Goal: Find specific page/section: Find specific page/section

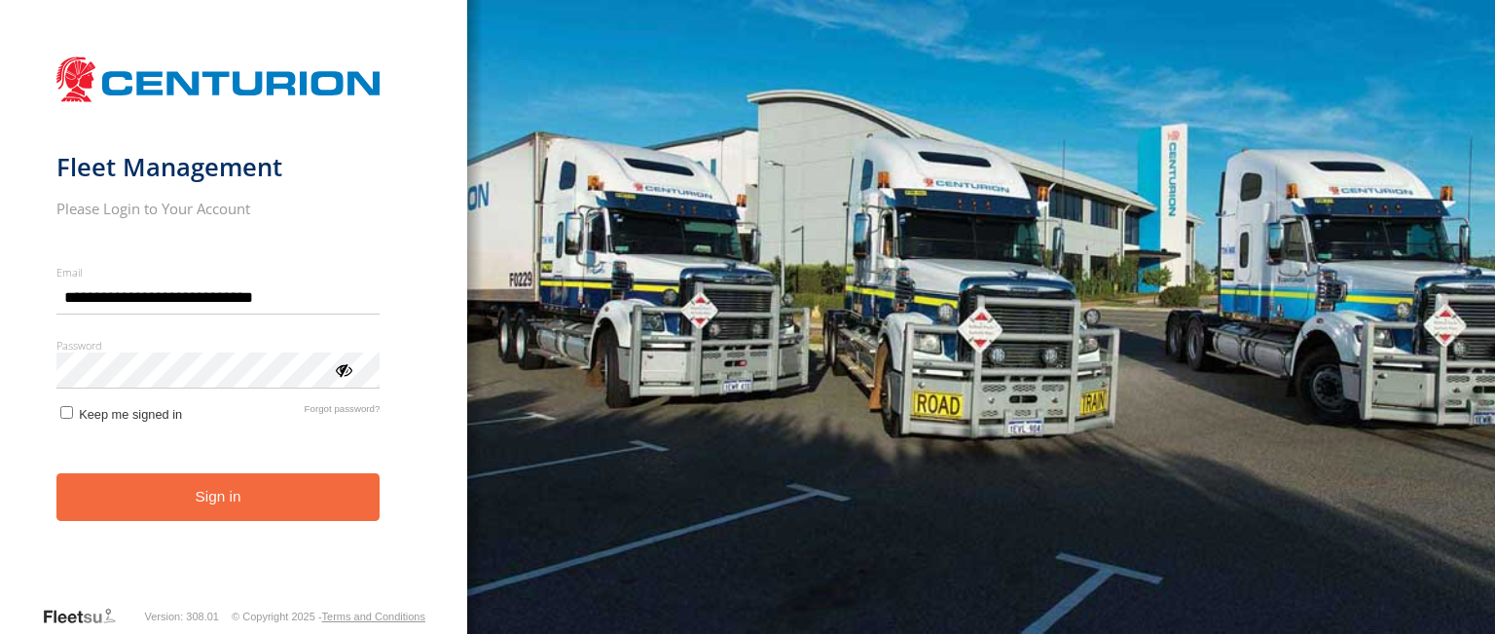
click at [321, 479] on button "Sign in" at bounding box center [218, 497] width 324 height 48
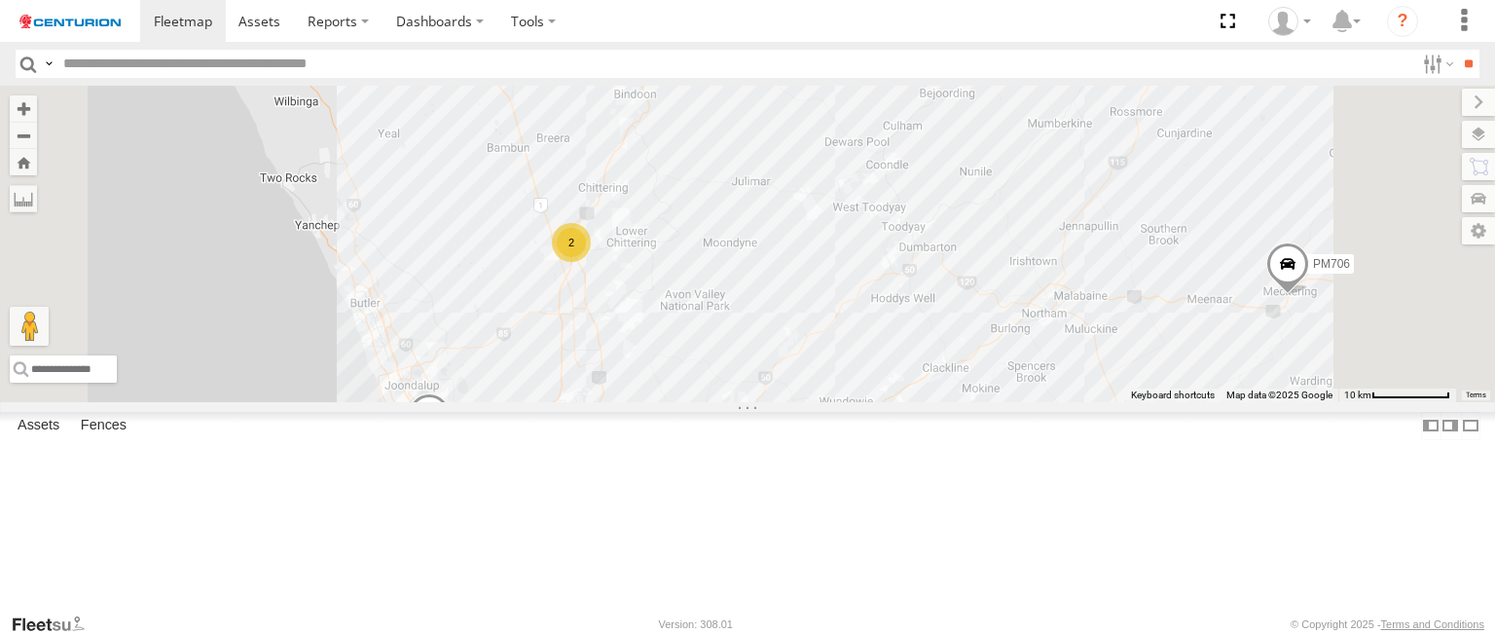
drag, startPoint x: 841, startPoint y: 155, endPoint x: 822, endPoint y: 406, distance: 251.8
click at [822, 401] on div "TL250 TL266 TL265 MV262 TL270 F0400 F0512 F0401 PM812 PM734 F0432 PM706 F0450 M…" at bounding box center [747, 243] width 1495 height 315
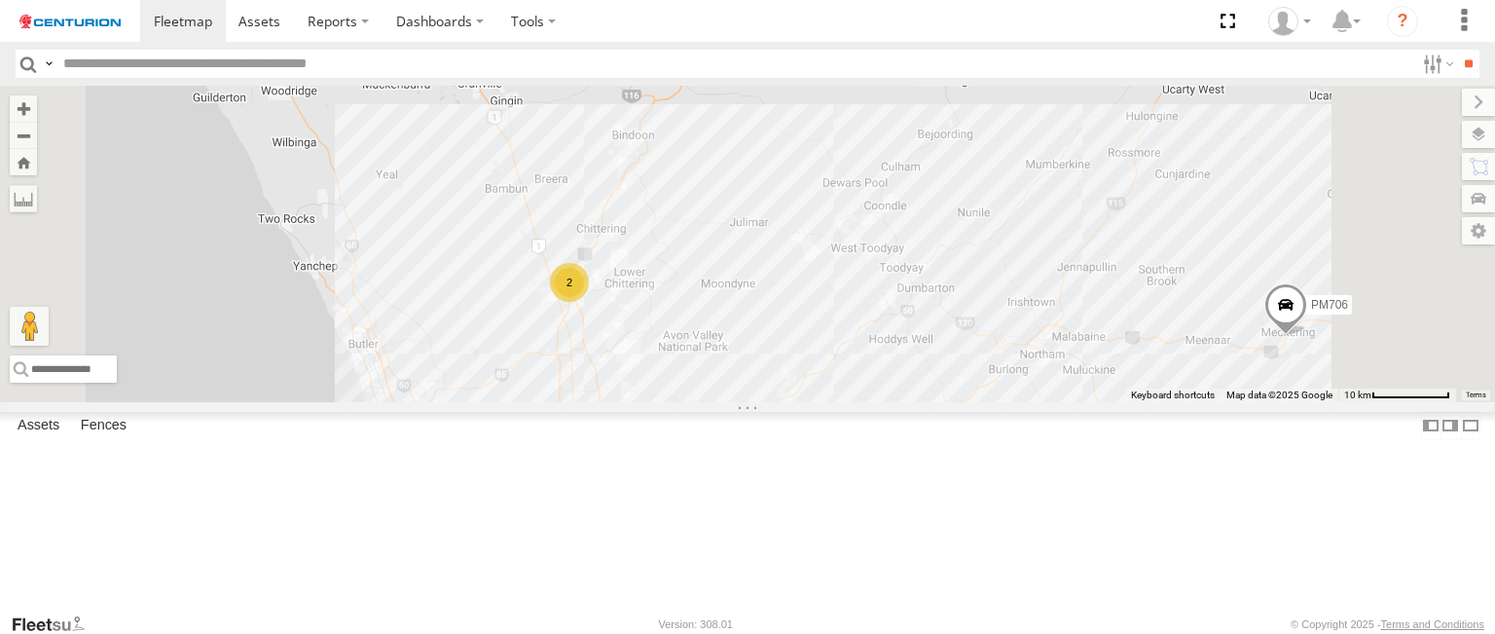
click at [589, 302] on div "2" at bounding box center [569, 282] width 39 height 39
